Goal: Transaction & Acquisition: Purchase product/service

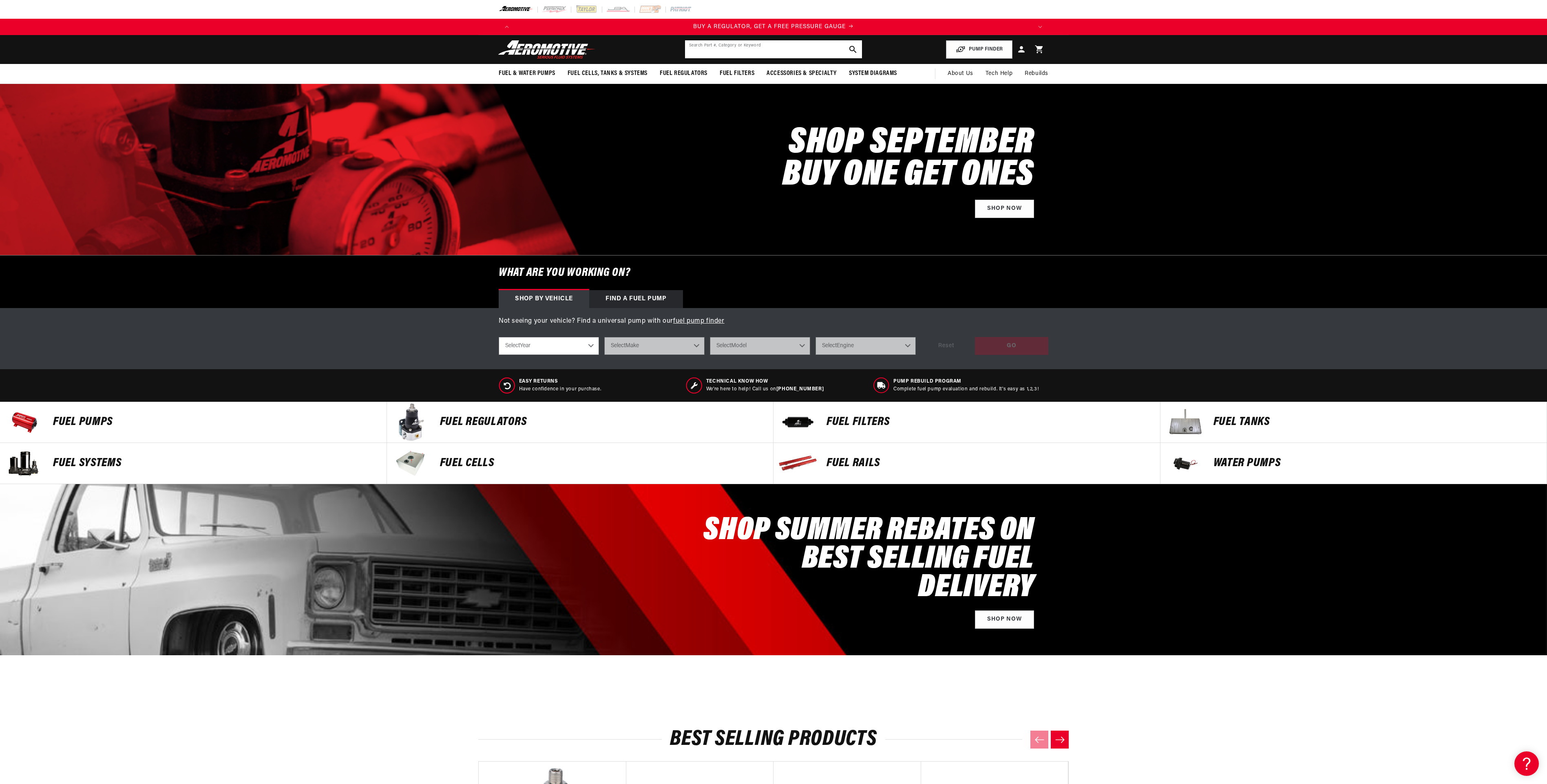
click at [726, 54] on input "text" at bounding box center [774, 50] width 177 height 18
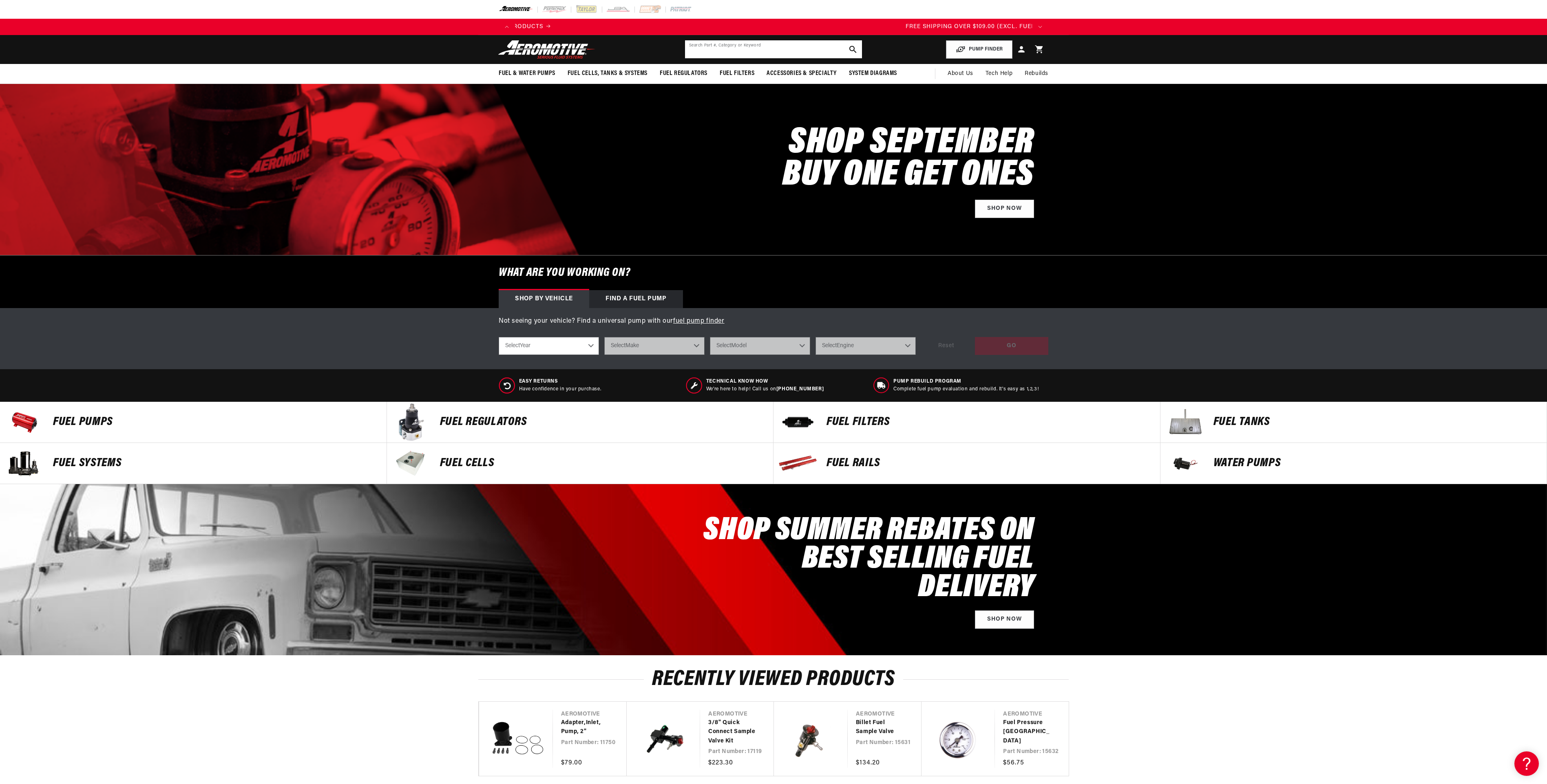
scroll to position [0, 1551]
click at [728, 52] on input "text" at bounding box center [774, 50] width 177 height 18
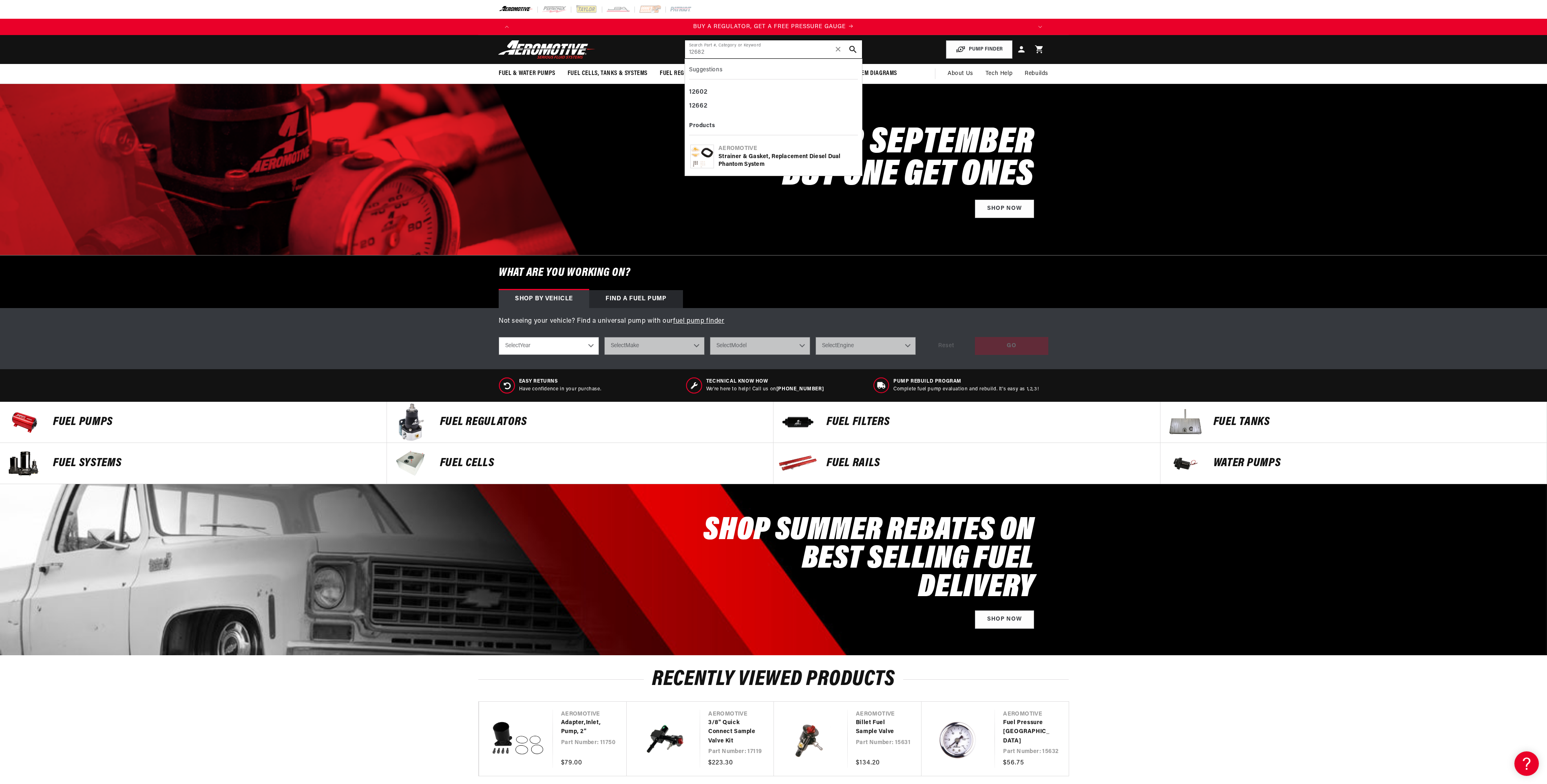
type input "12682"
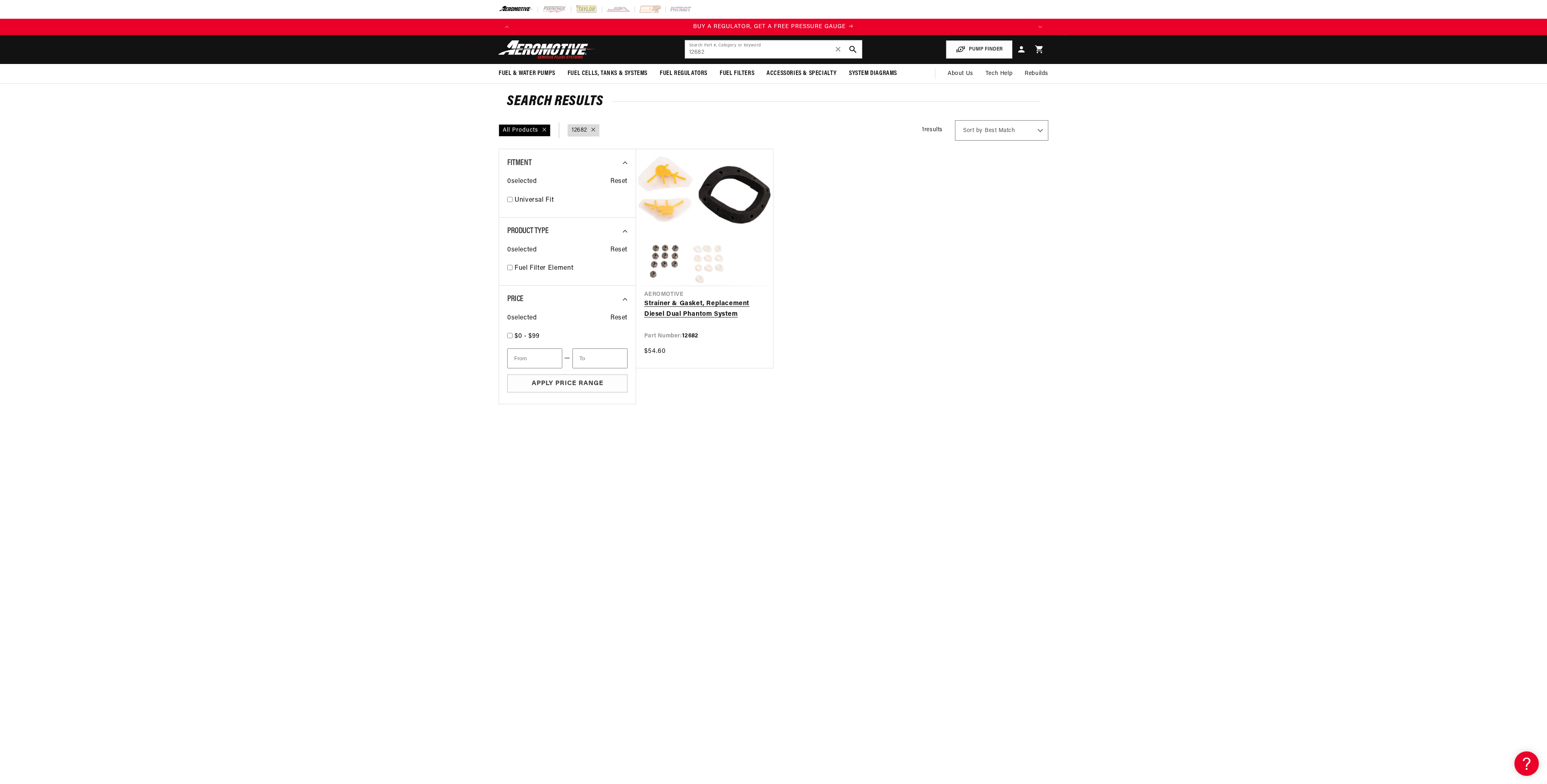
click at [695, 307] on link "Strainer & Gasket, Replacement Diesel Dual Phantom System" at bounding box center [704, 309] width 120 height 21
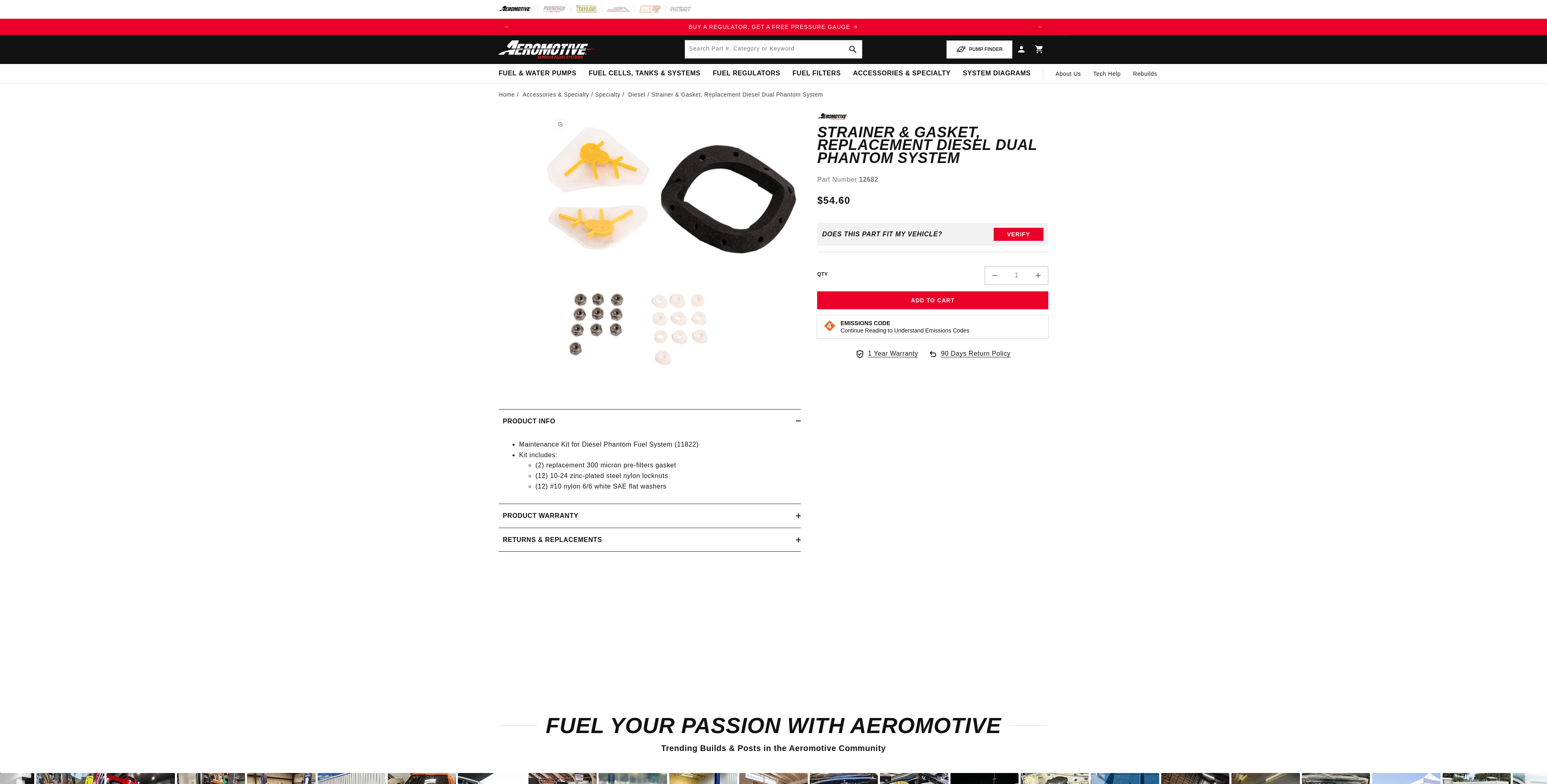
click at [544, 371] on button "Open media 1 in modal" at bounding box center [544, 371] width 0 height 0
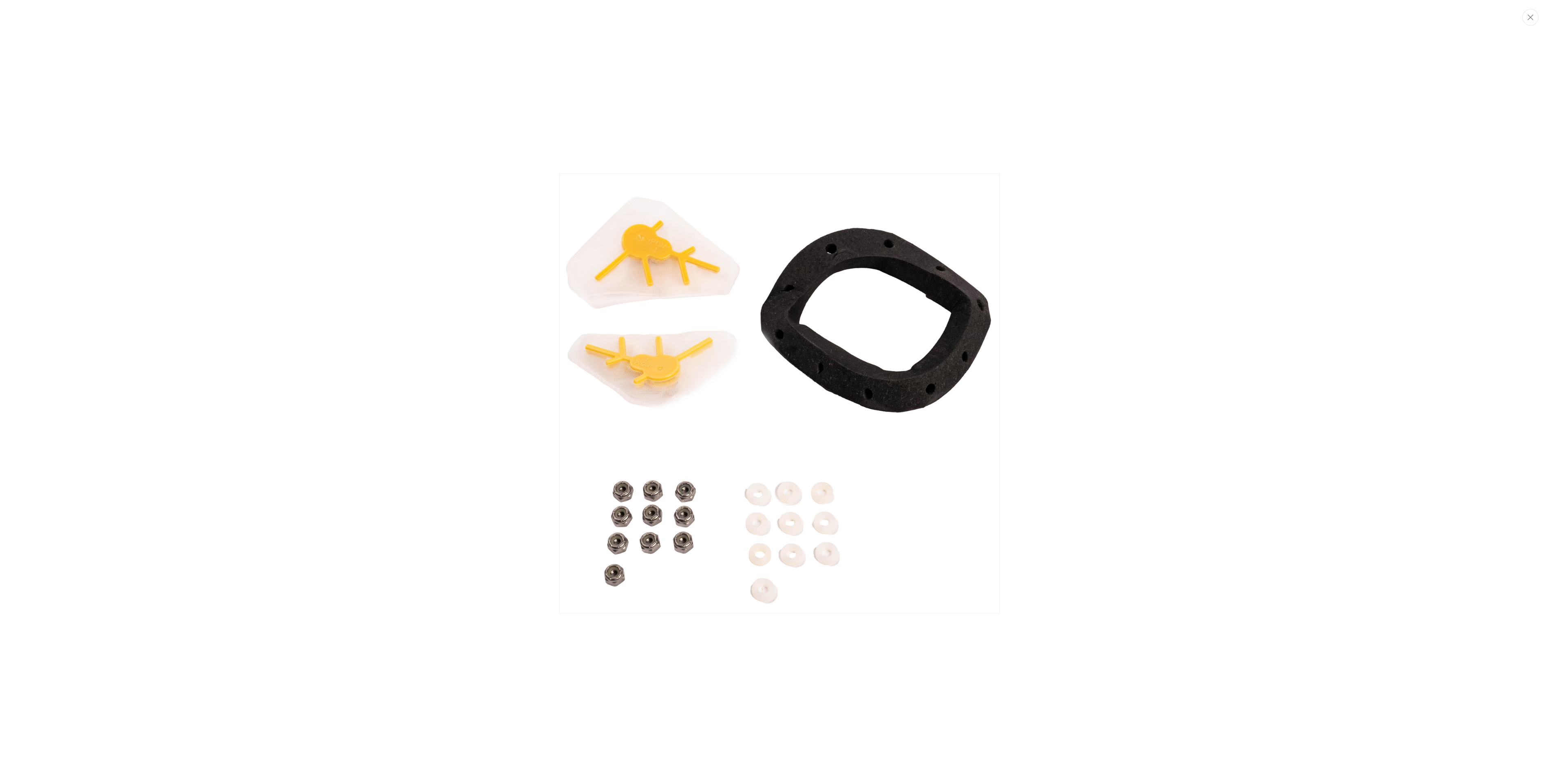
scroll to position [0, 1551]
